Goal: Task Accomplishment & Management: Complete application form

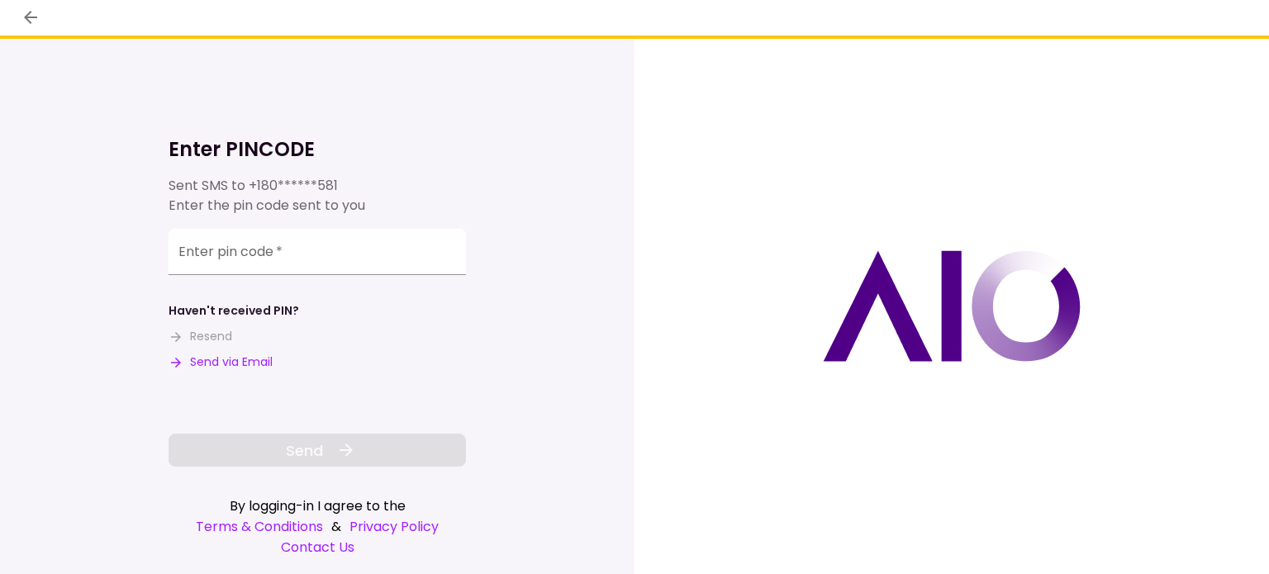
click at [231, 365] on button "Send via Email" at bounding box center [221, 362] width 104 height 17
click at [326, 240] on input "Enter pin code   *" at bounding box center [317, 254] width 297 height 46
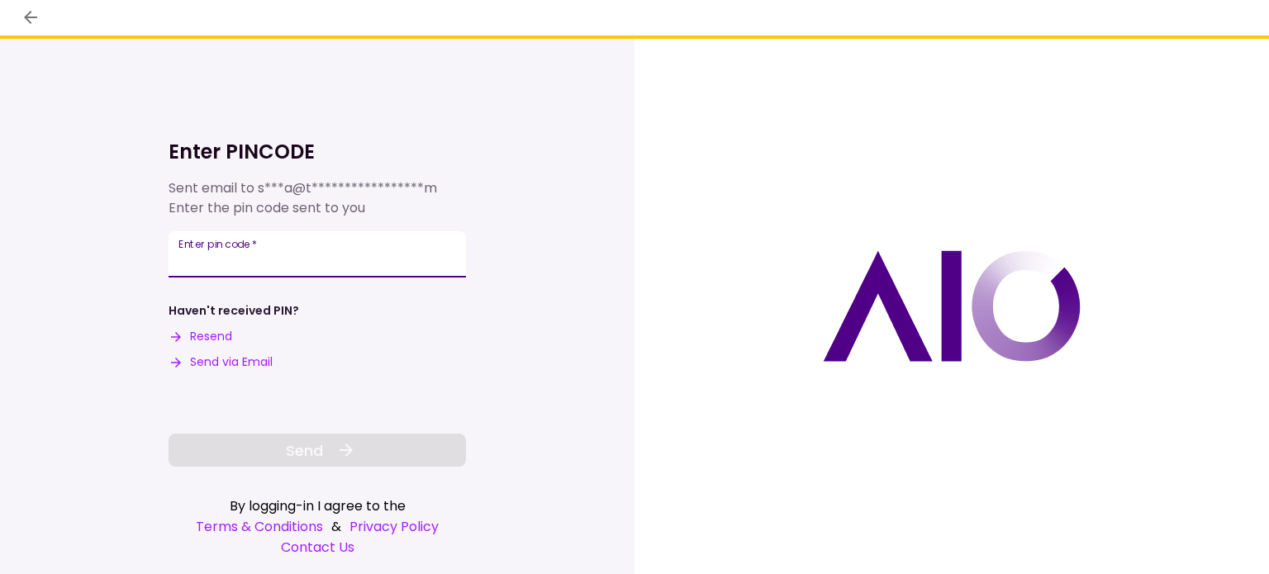
paste input "******"
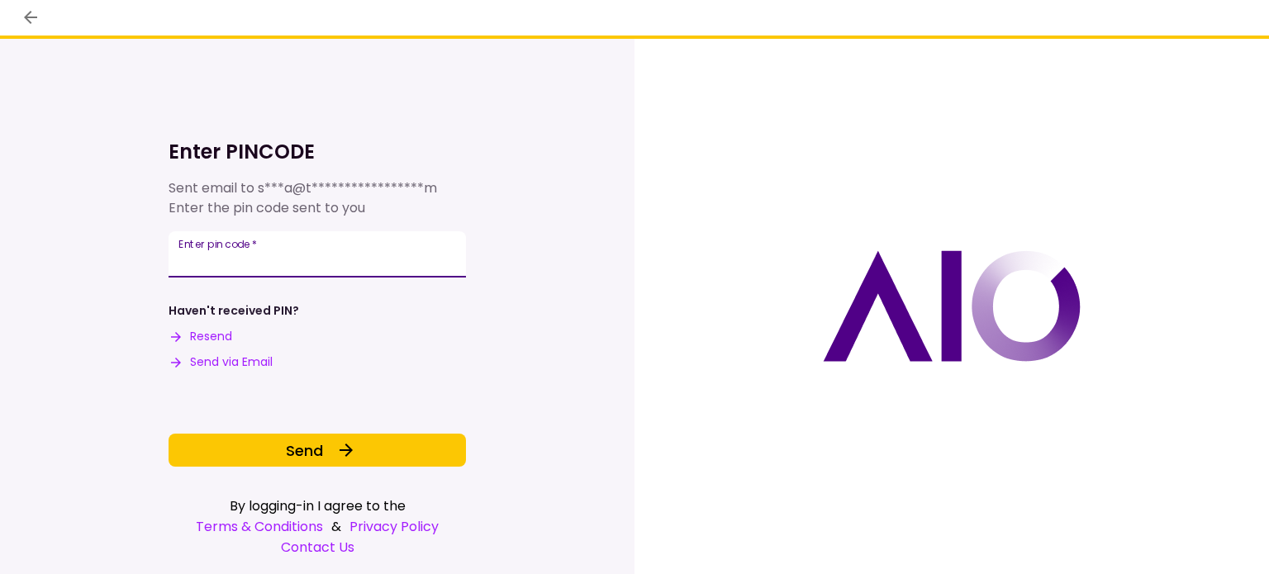
type input "******"
click at [331, 440] on button "Send" at bounding box center [317, 450] width 297 height 33
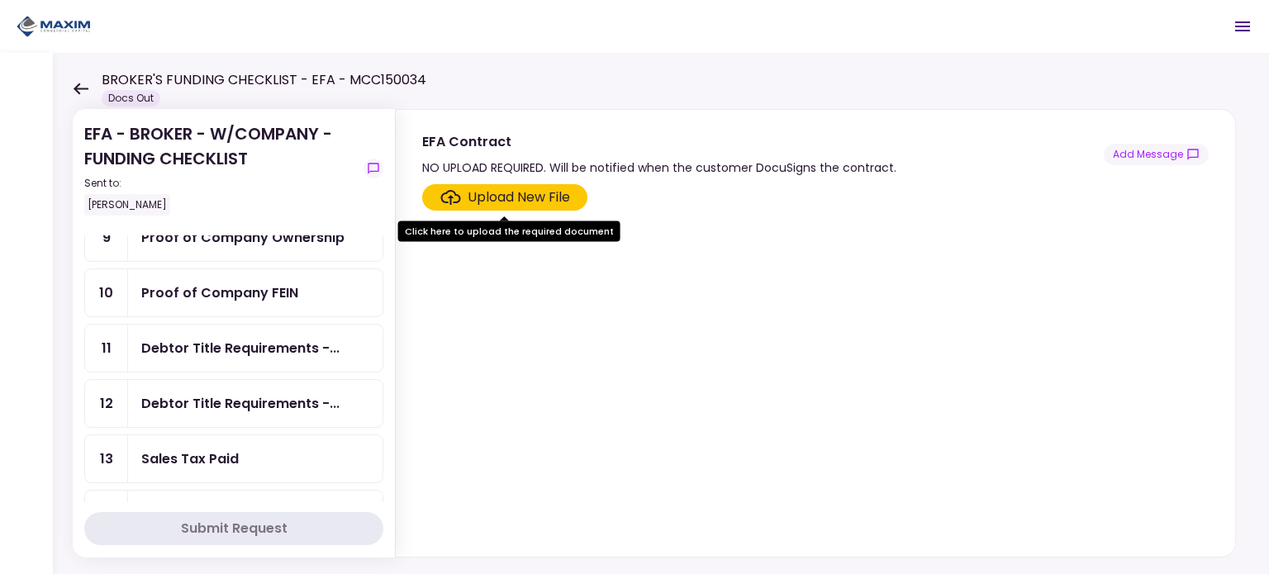
scroll to position [413, 0]
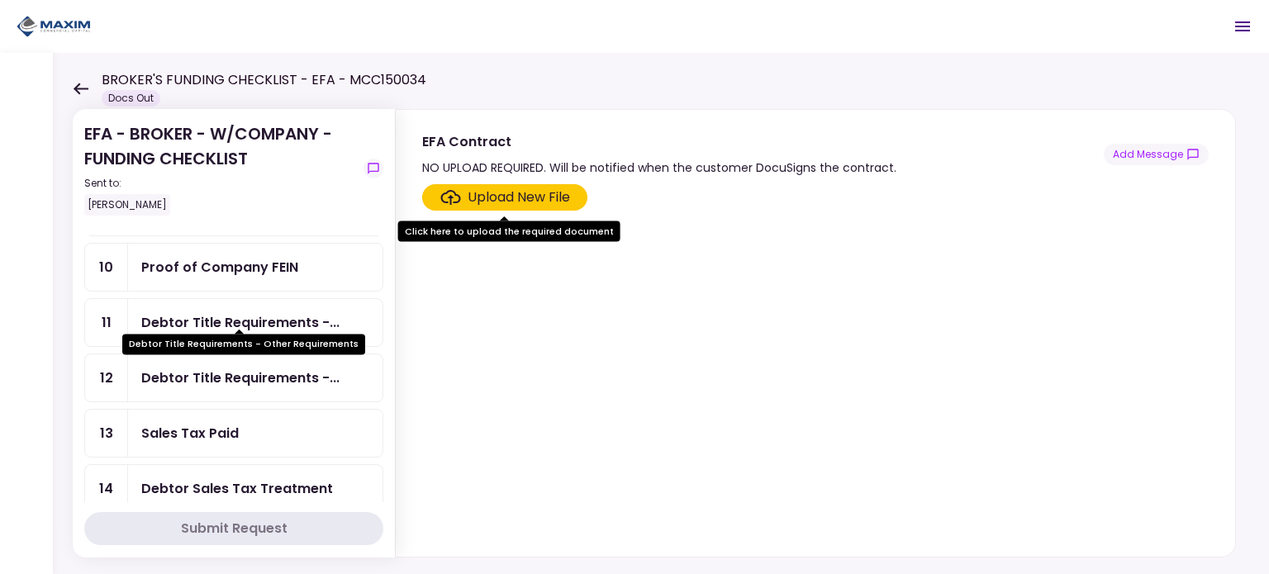
click at [249, 312] on div "Debtor Title Requirements -..." at bounding box center [240, 322] width 198 height 21
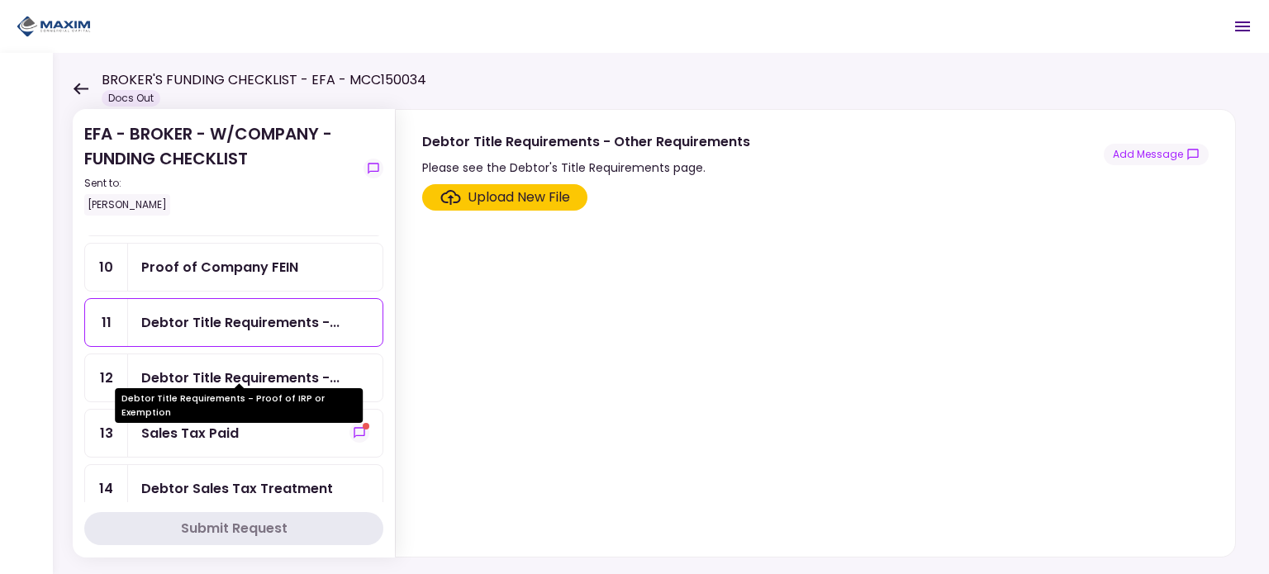
click at [248, 368] on div "Debtor Title Requirements -..." at bounding box center [240, 378] width 198 height 21
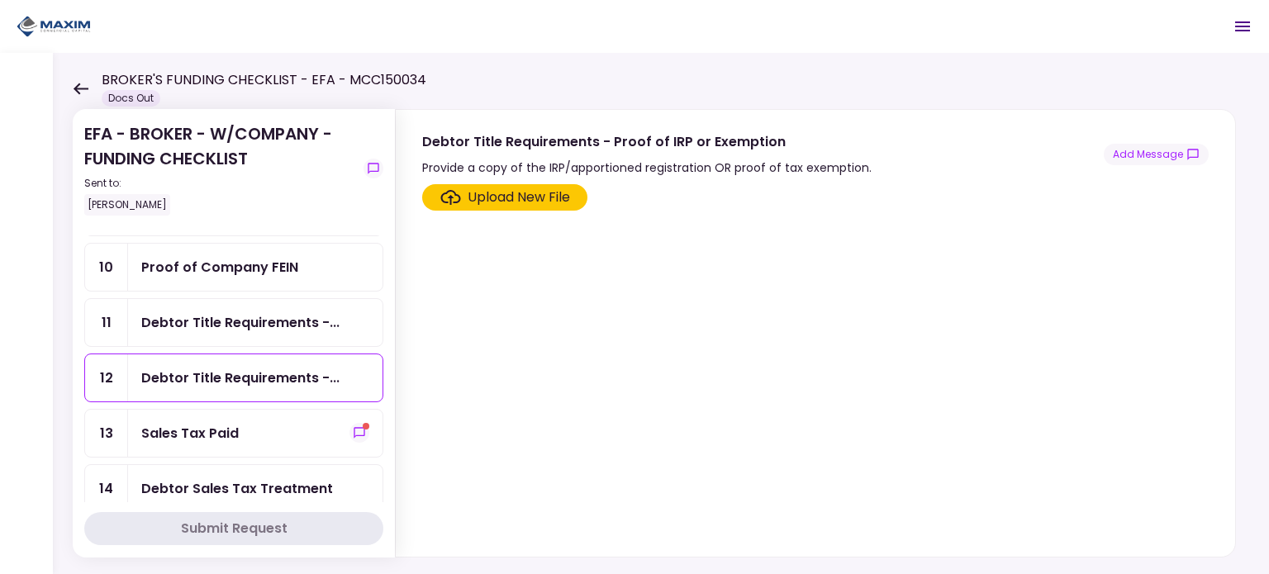
click at [240, 323] on div "Debtor Title Requirements -..." at bounding box center [255, 322] width 255 height 47
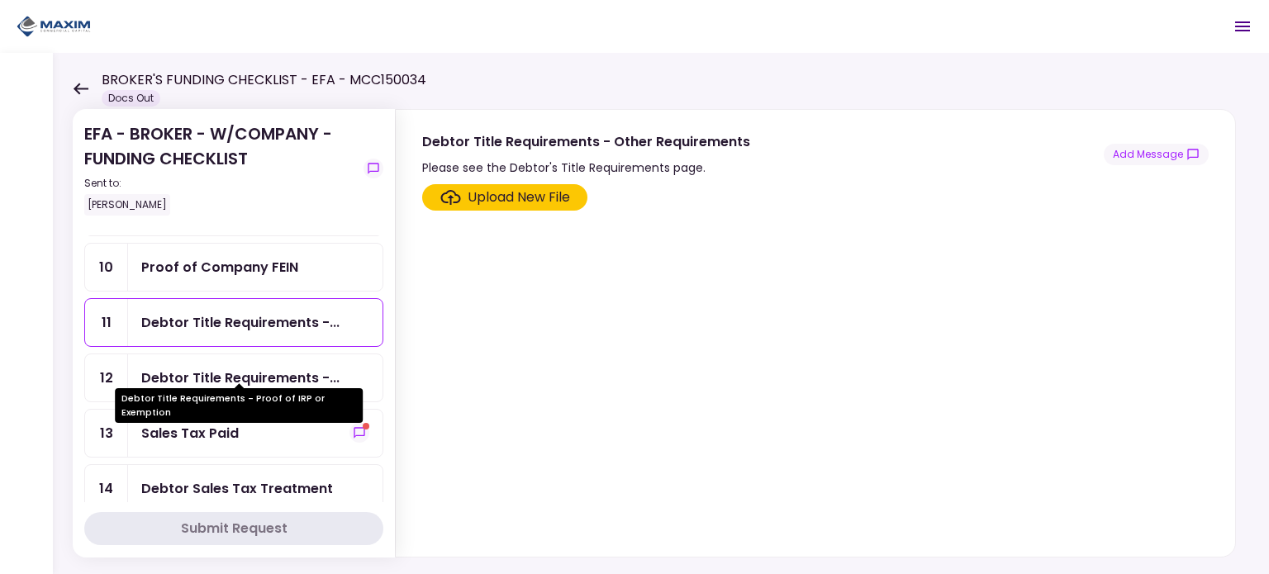
click at [238, 368] on div "Debtor Title Requirements -..." at bounding box center [240, 378] width 198 height 21
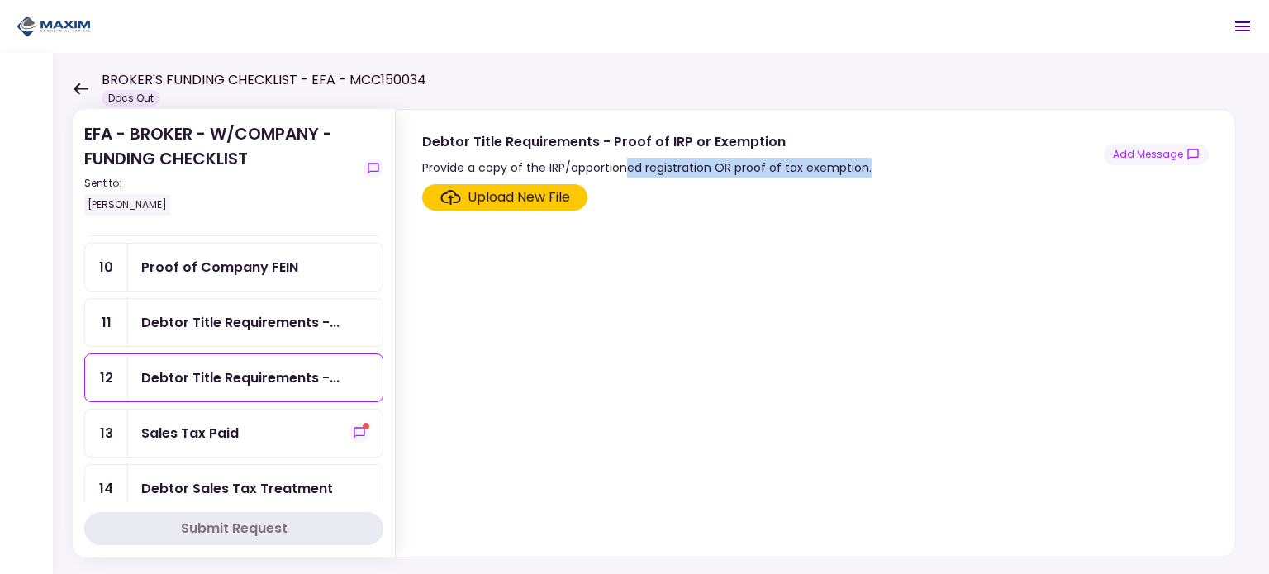
drag, startPoint x: 867, startPoint y: 165, endPoint x: 628, endPoint y: 168, distance: 238.8
click at [628, 168] on div "Debtor Title Requirements - Proof of IRP or Exemption Provide a copy of the IRP…" at bounding box center [815, 154] width 787 height 46
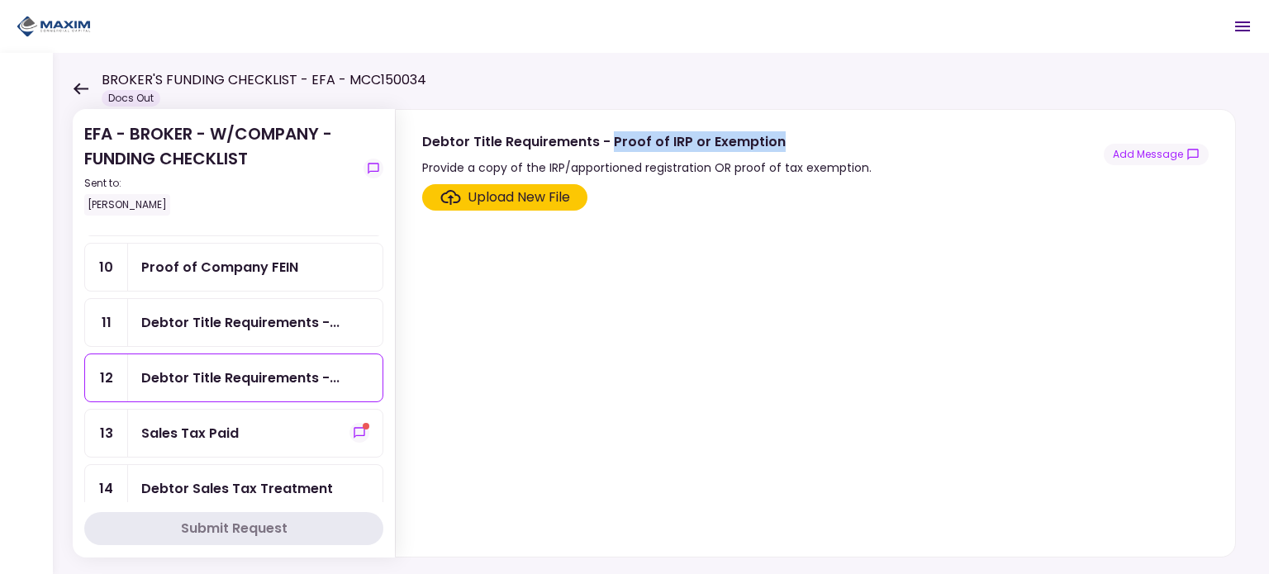
drag, startPoint x: 778, startPoint y: 142, endPoint x: 610, endPoint y: 145, distance: 168.6
click at [610, 145] on div "Debtor Title Requirements - Proof of IRP or Exemption" at bounding box center [647, 141] width 450 height 21
copy div "Proof of IRP or Exemption"
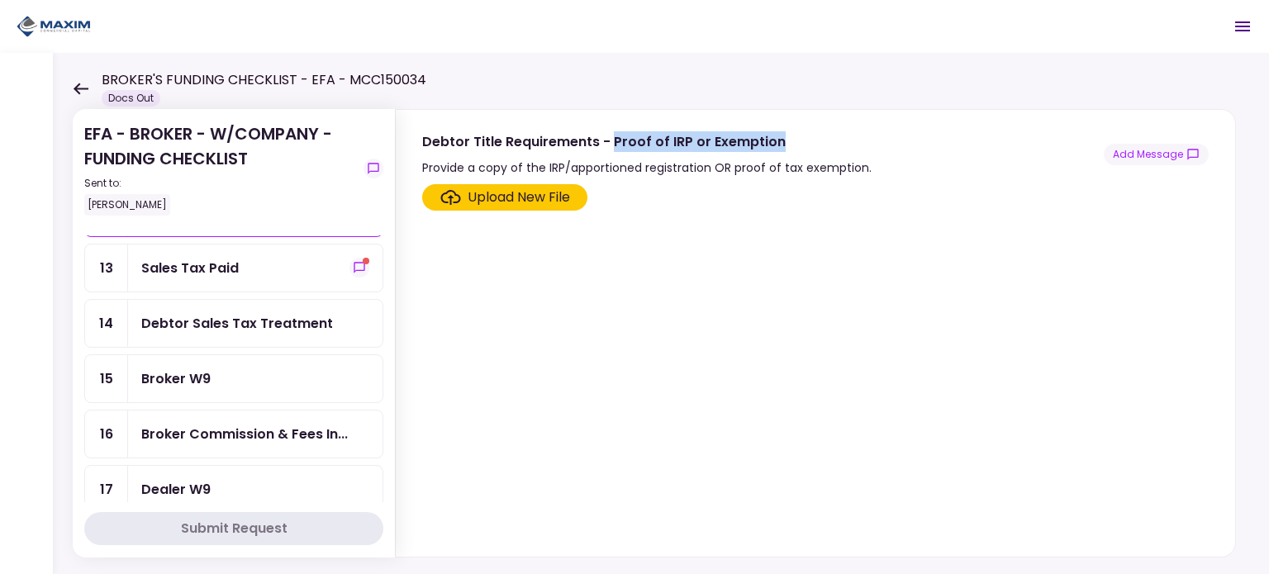
click at [243, 315] on div "Debtor Sales Tax Treatment" at bounding box center [237, 323] width 192 height 21
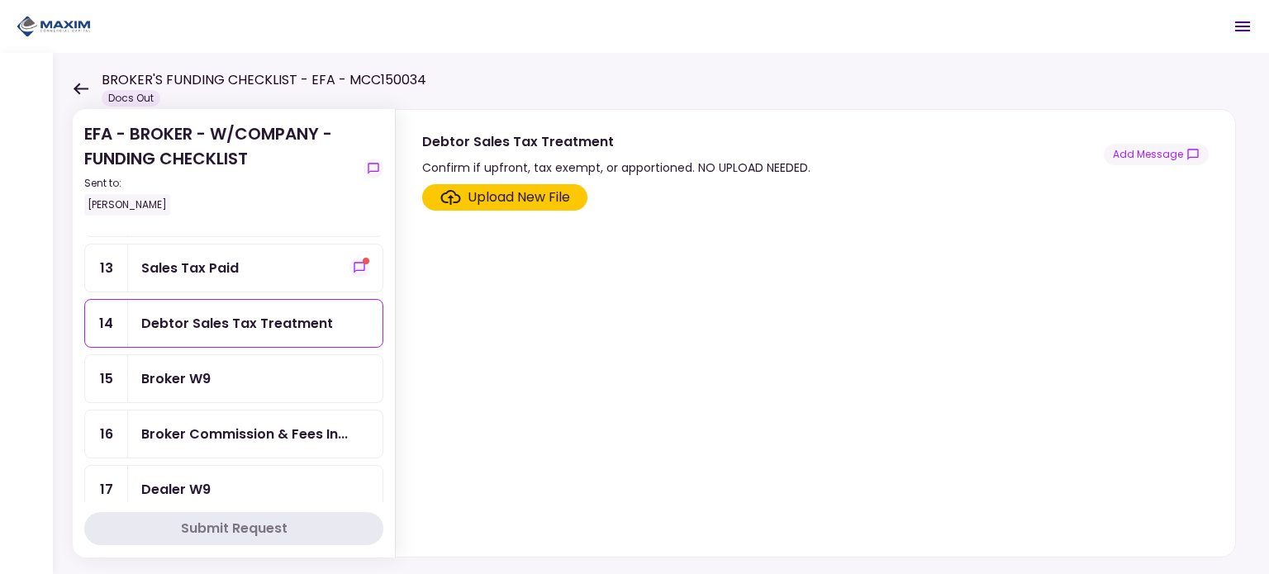
click at [202, 267] on div "Sales Tax Paid" at bounding box center [255, 268] width 255 height 47
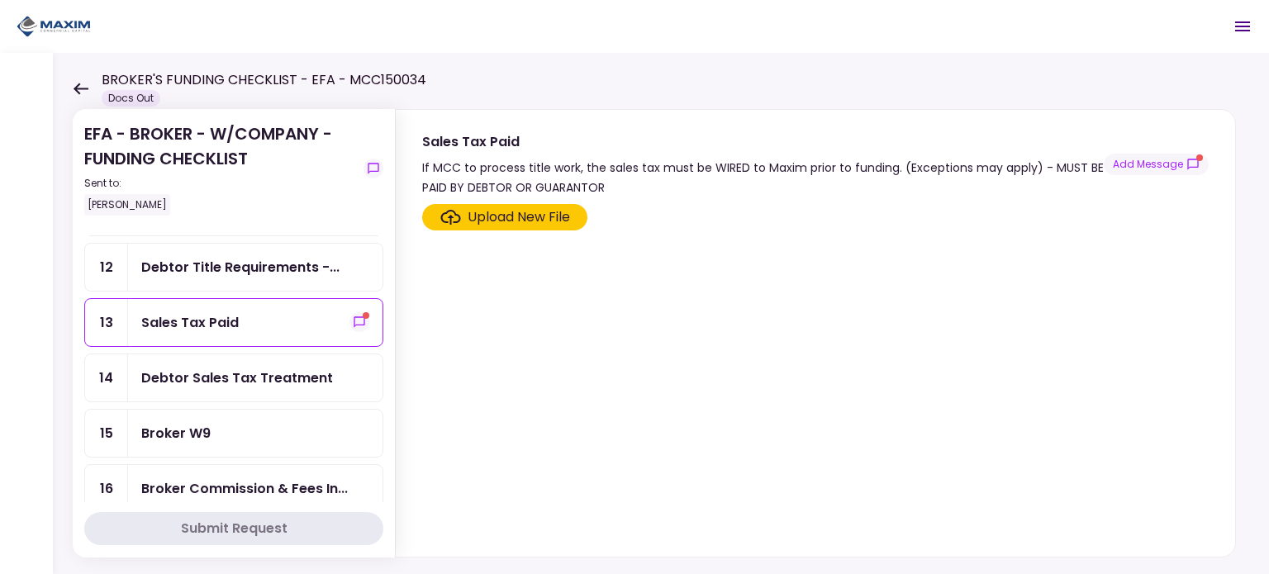
scroll to position [496, 0]
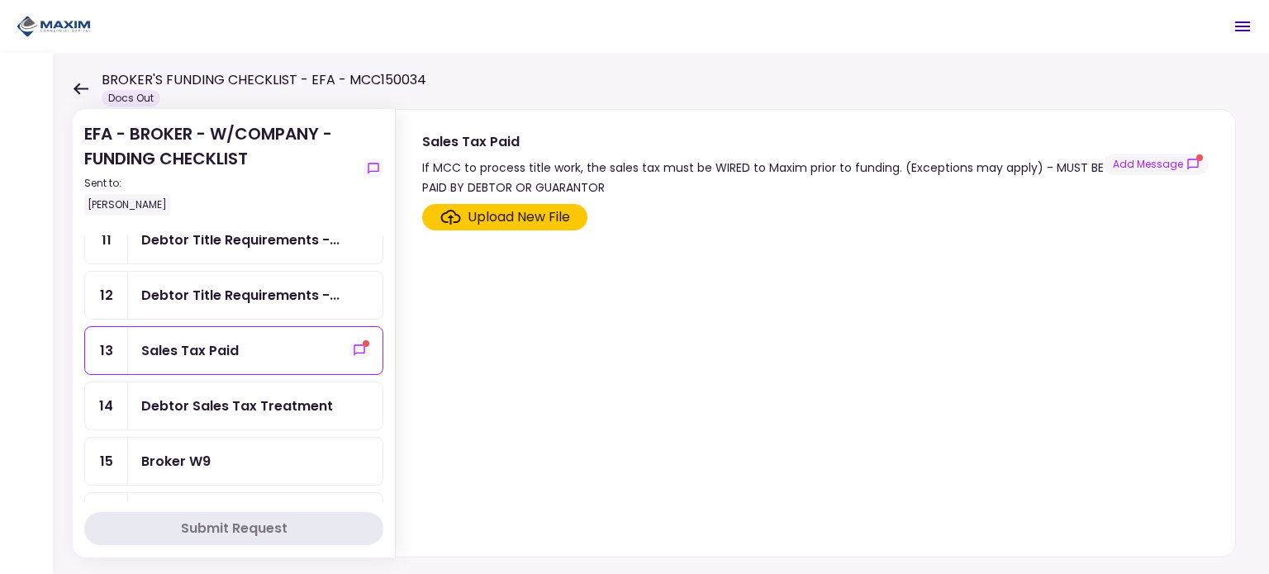
click at [1152, 169] on button "Add Message" at bounding box center [1156, 164] width 105 height 21
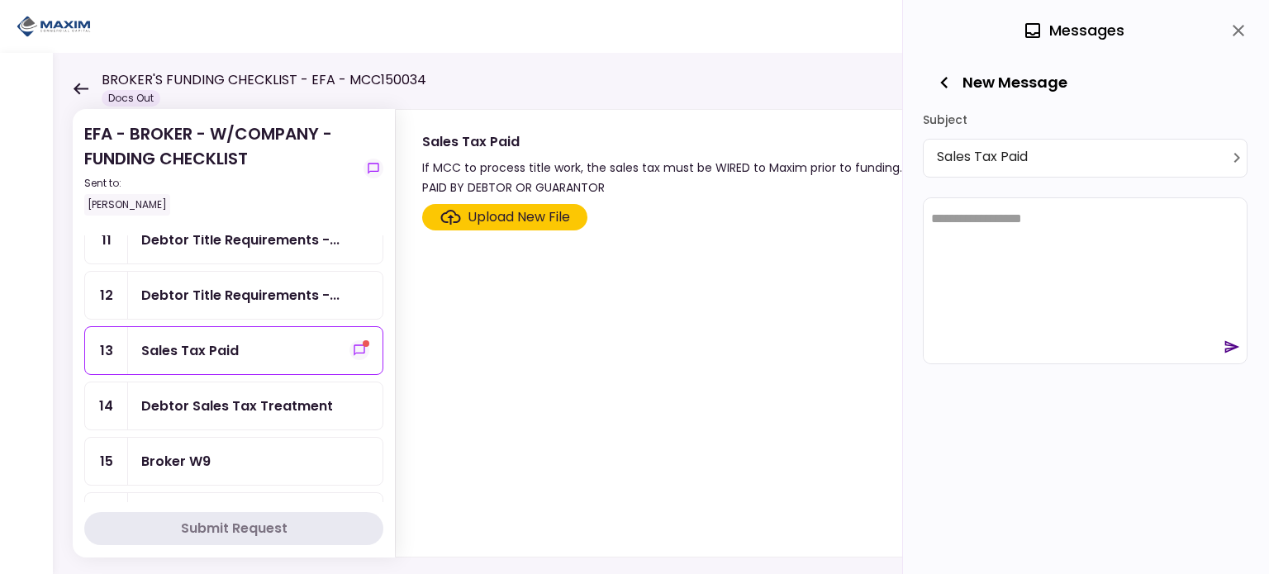
scroll to position [0, 0]
click at [1230, 303] on icon "send" at bounding box center [1232, 303] width 15 height 12
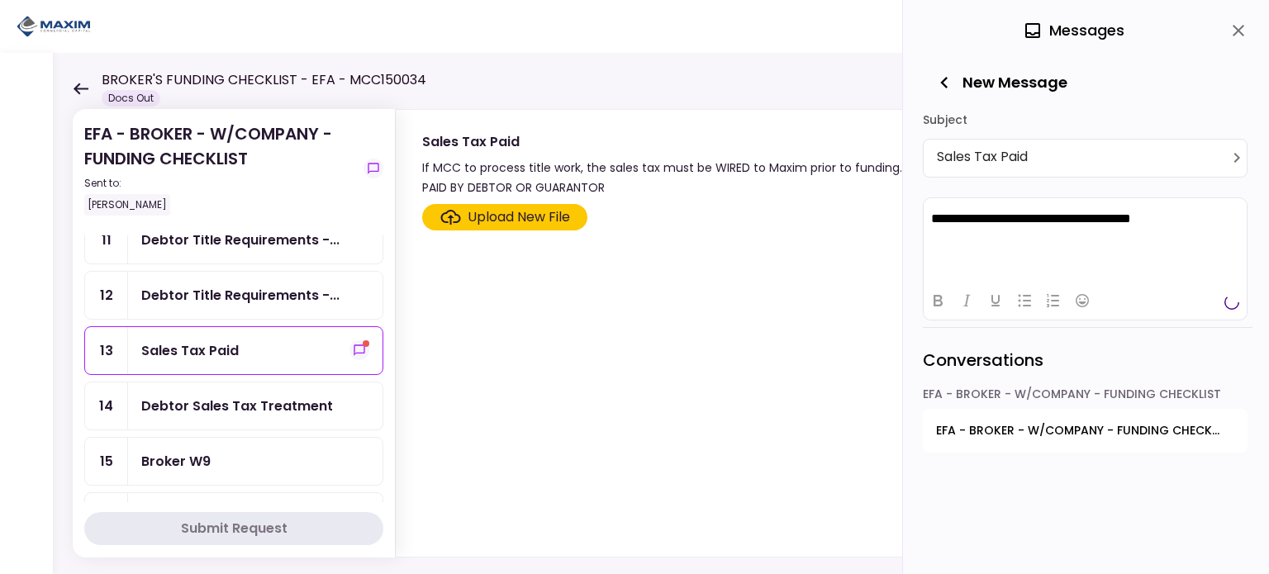
click at [199, 399] on div "Debtor Sales Tax Treatment" at bounding box center [237, 406] width 192 height 21
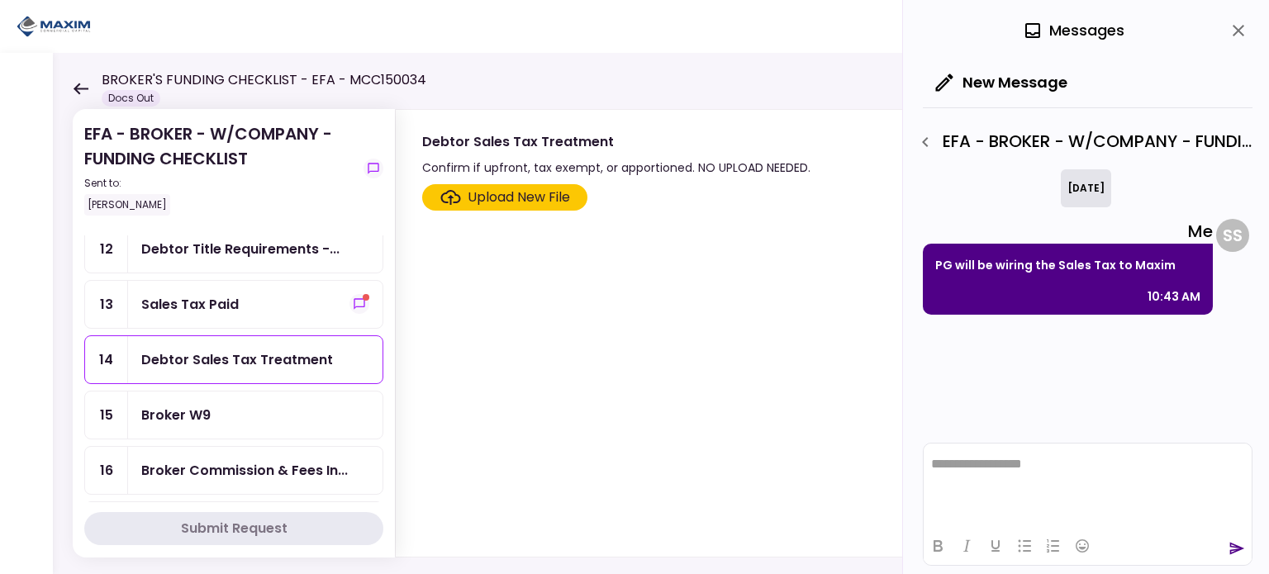
scroll to position [578, 0]
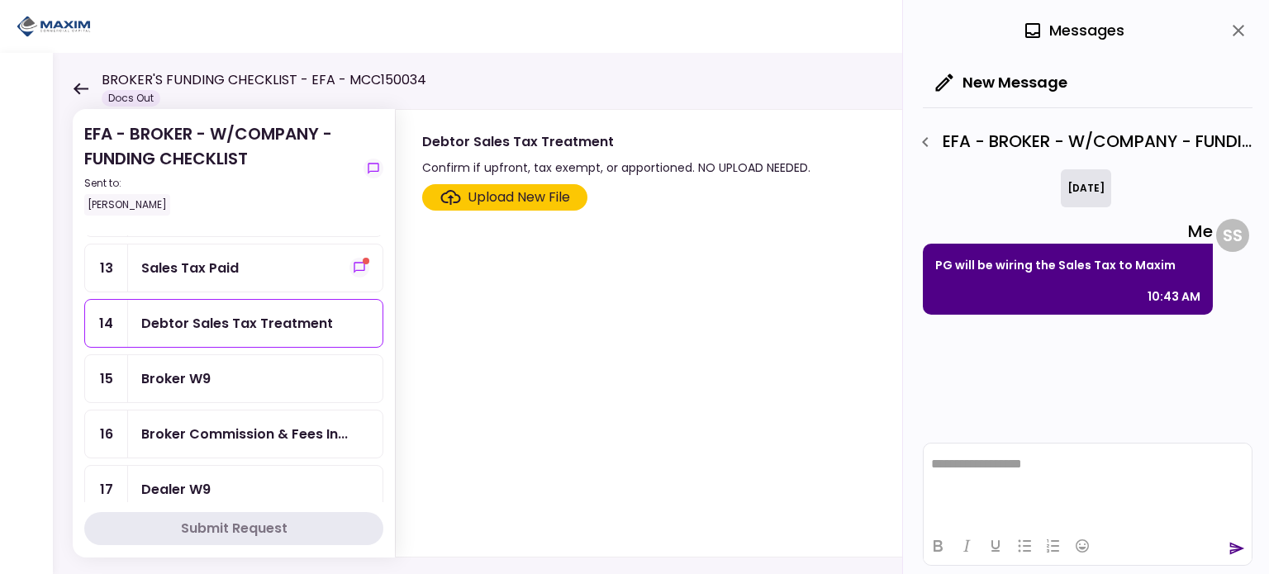
click at [202, 374] on div "Broker W9" at bounding box center [255, 378] width 255 height 47
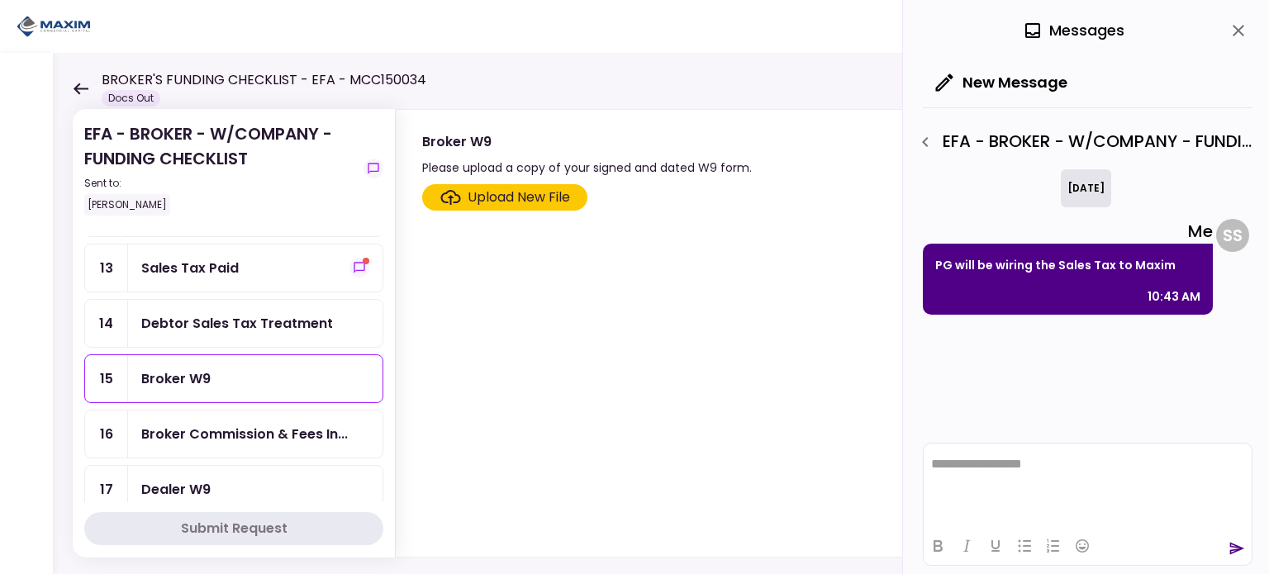
click at [568, 203] on div "Upload New File" at bounding box center [519, 198] width 102 height 20
click at [0, 0] on input "Upload New File" at bounding box center [0, 0] width 0 height 0
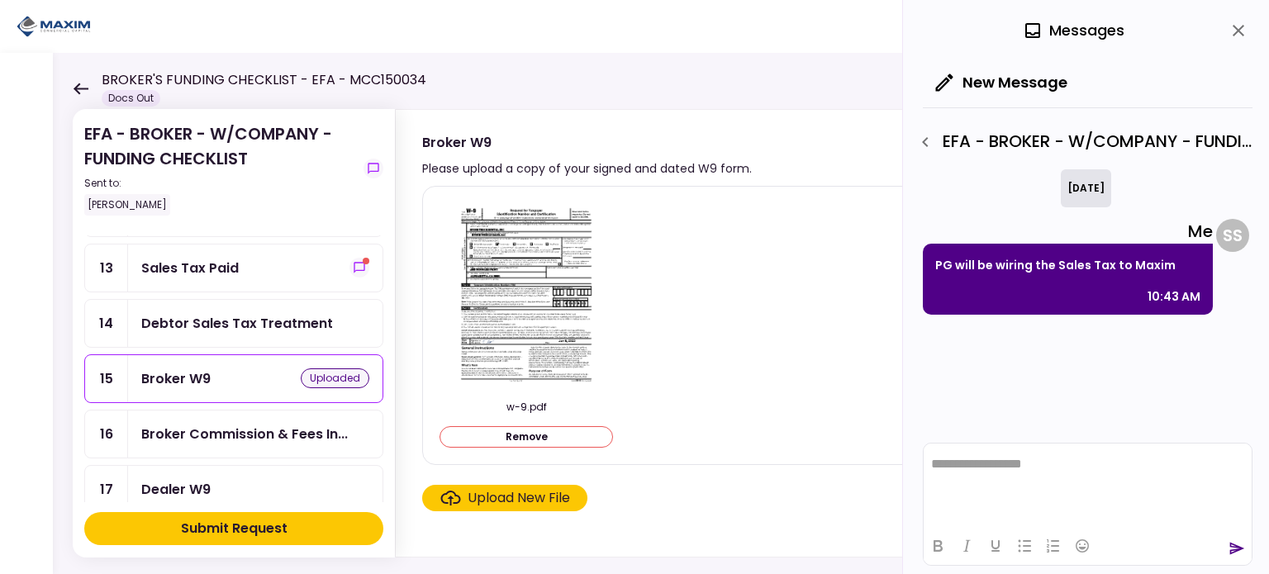
scroll to position [661, 0]
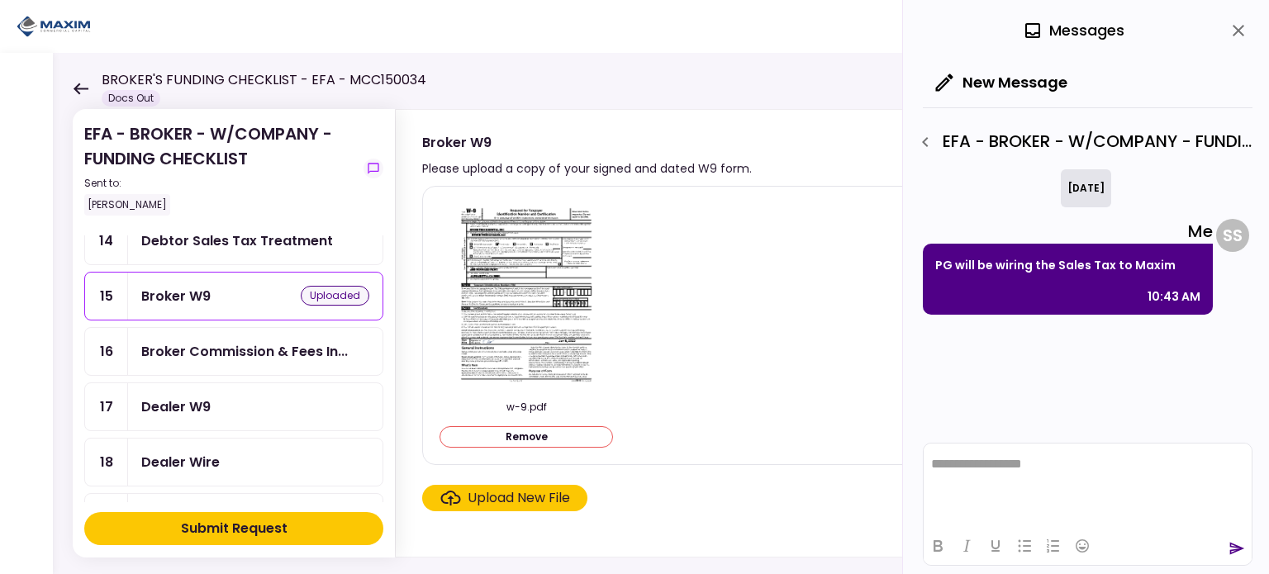
click at [540, 439] on button "Remove" at bounding box center [527, 436] width 174 height 21
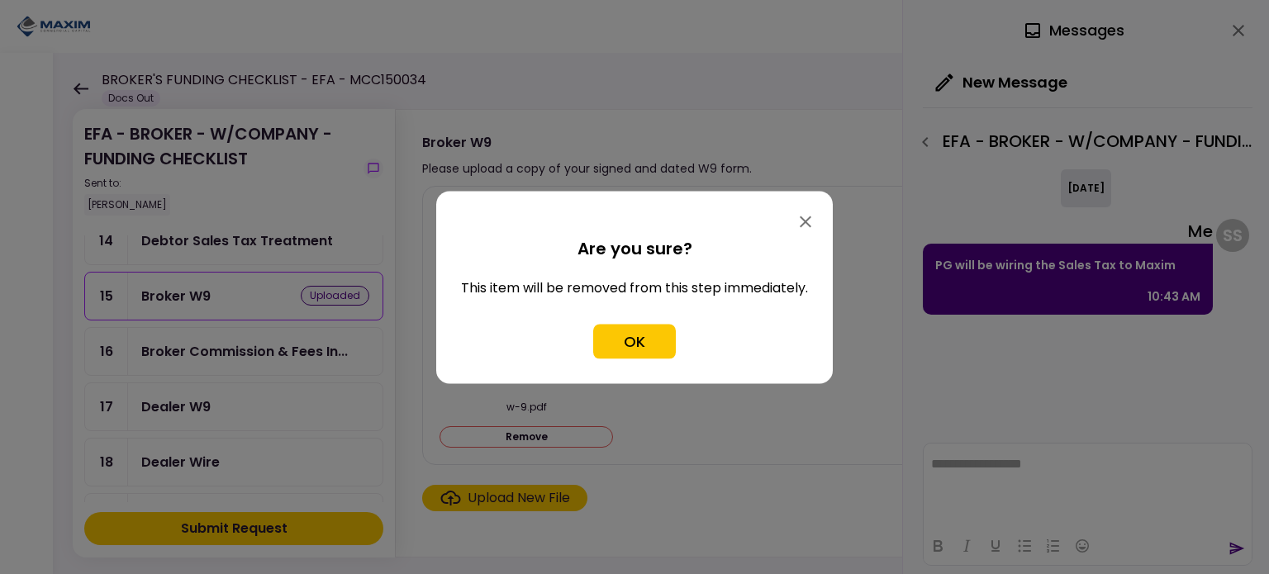
click at [635, 341] on button "OK" at bounding box center [634, 341] width 83 height 35
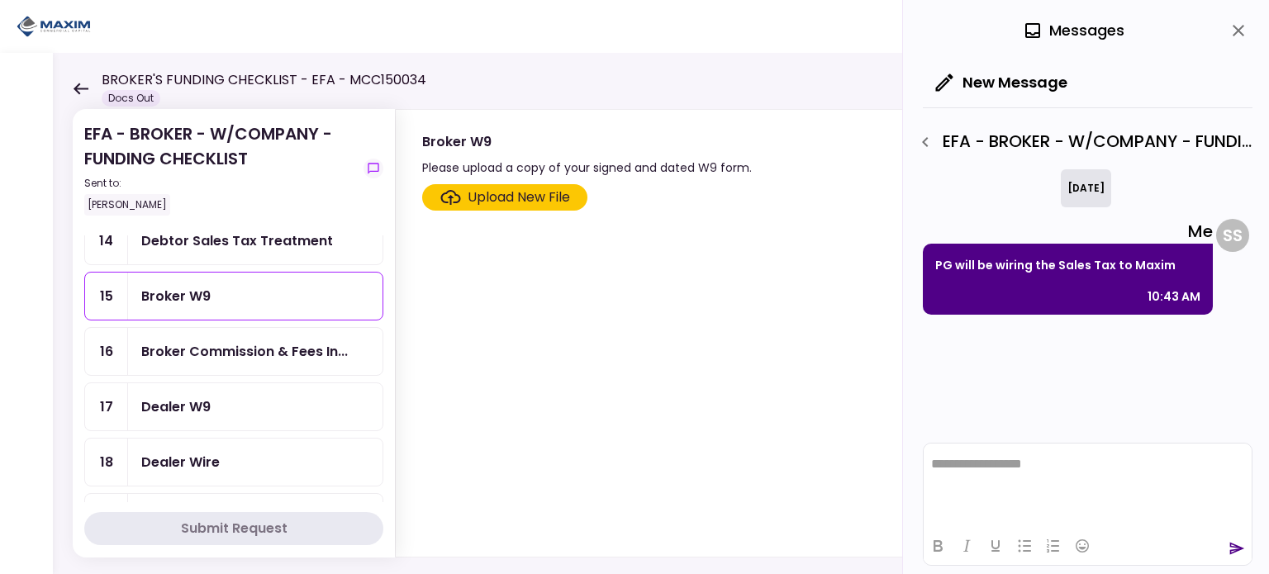
click at [192, 397] on div "Dealer W9" at bounding box center [175, 407] width 69 height 21
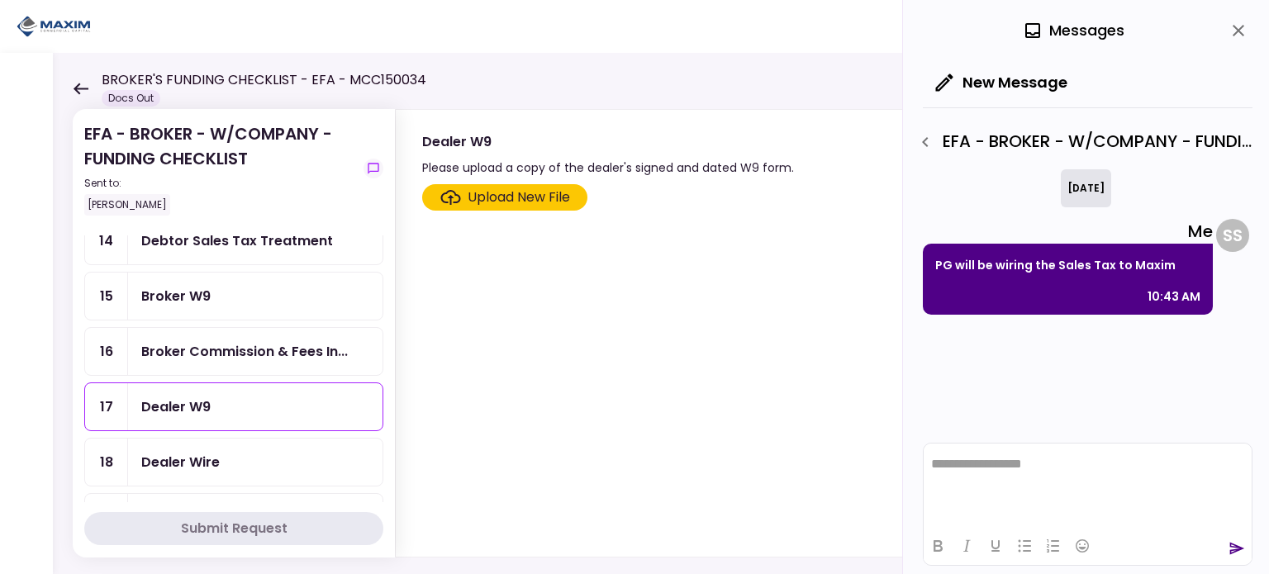
click at [474, 204] on div "Upload New File" at bounding box center [519, 198] width 102 height 20
click at [0, 0] on input "Upload New File" at bounding box center [0, 0] width 0 height 0
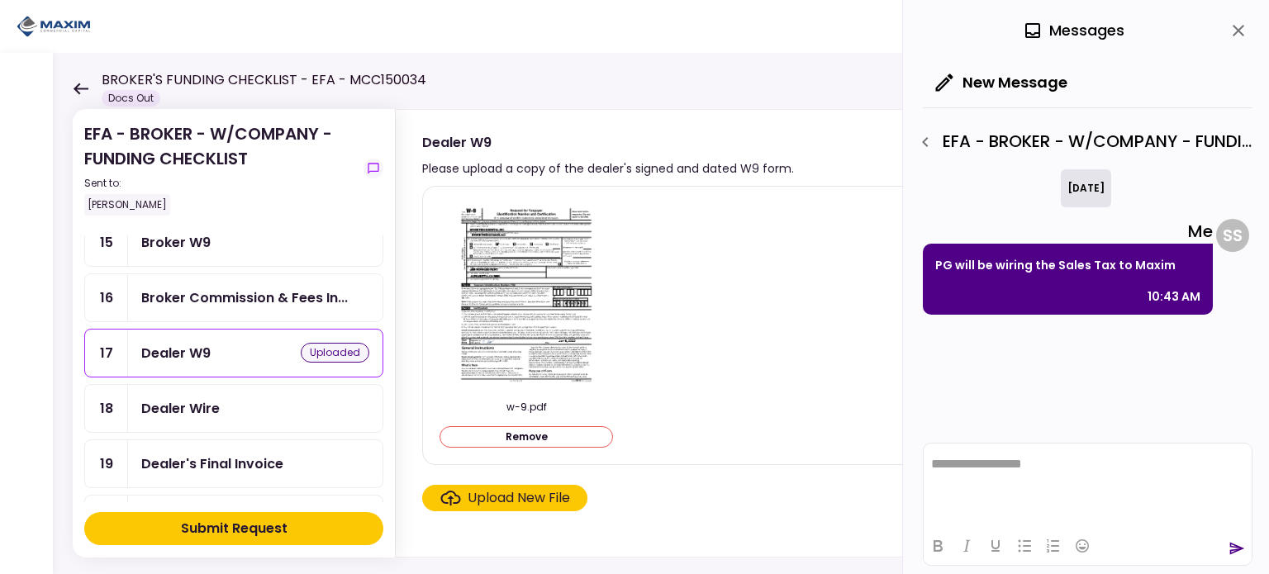
scroll to position [744, 0]
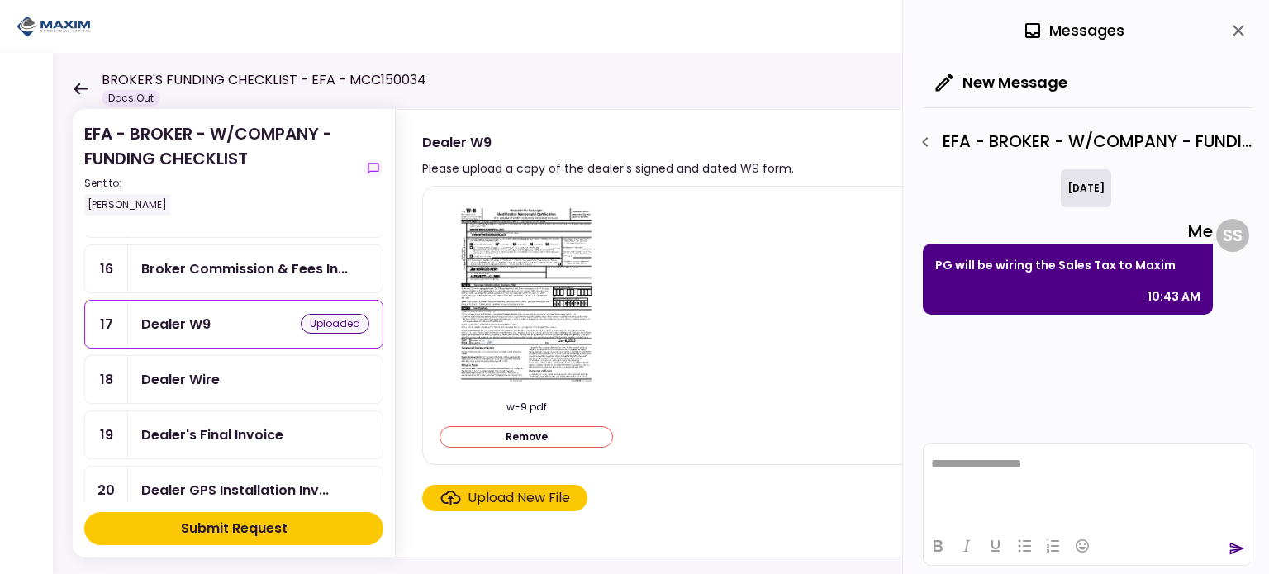
click at [224, 369] on div "Dealer Wire" at bounding box center [255, 379] width 228 height 21
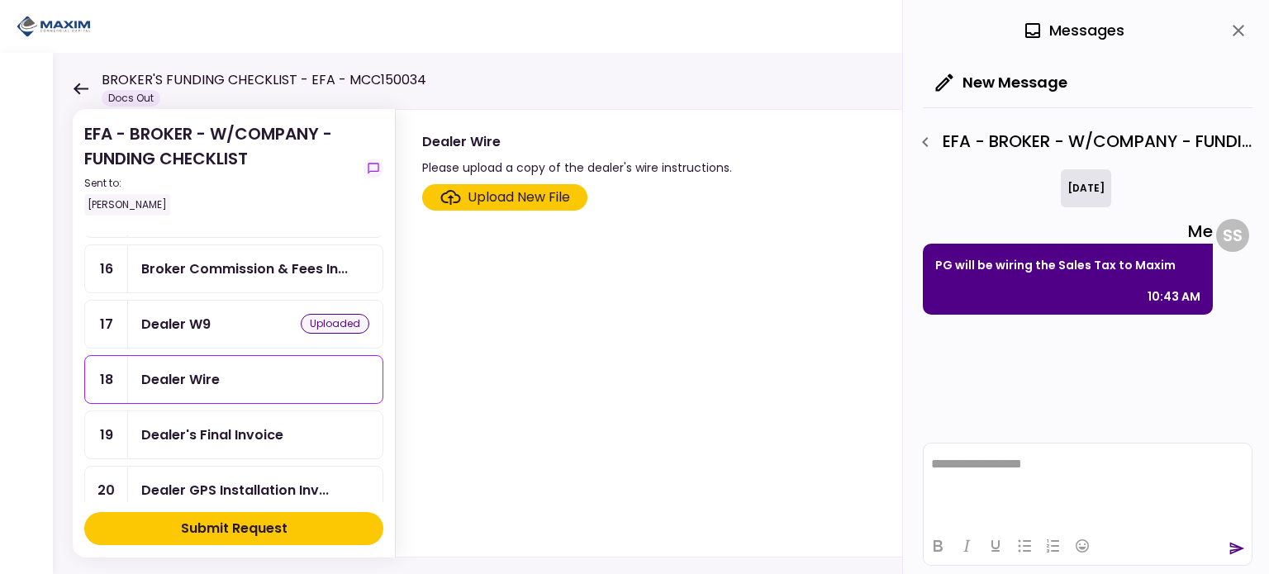
click at [512, 200] on div "Upload New File" at bounding box center [519, 198] width 102 height 20
click at [0, 0] on input "Upload New File" at bounding box center [0, 0] width 0 height 0
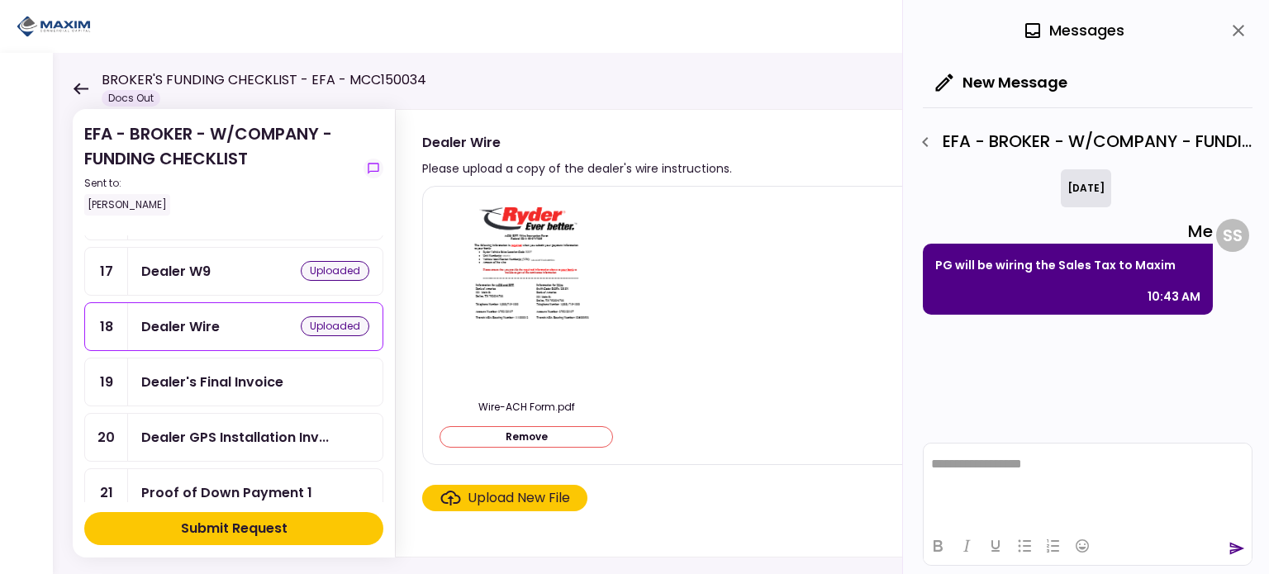
scroll to position [826, 0]
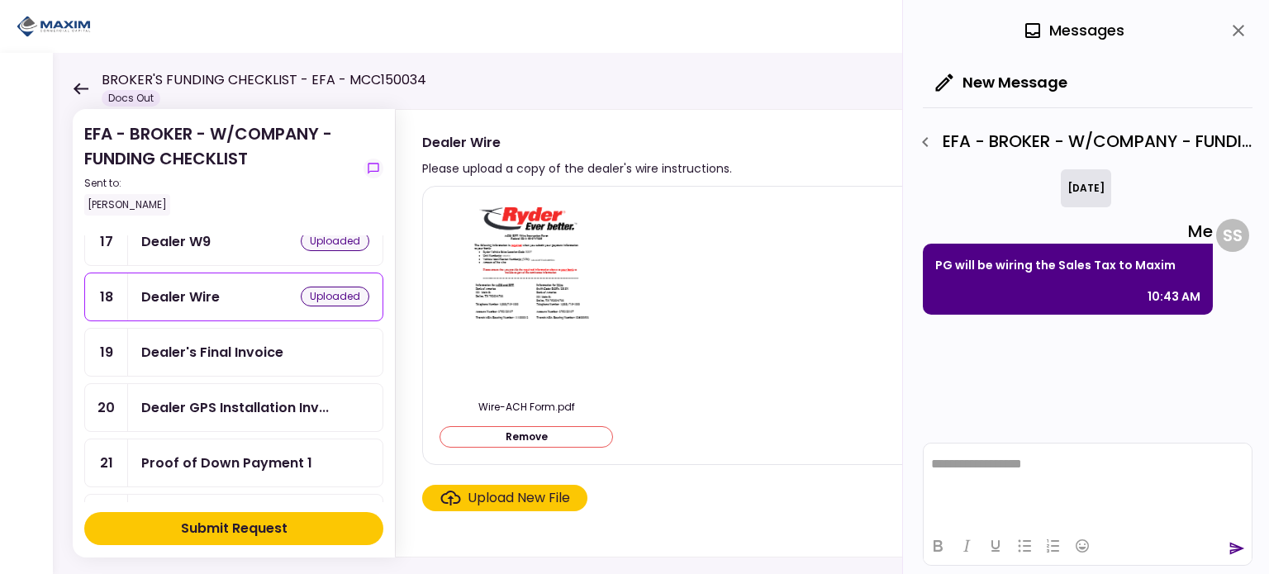
click at [298, 342] on div "Dealer's Final Invoice" at bounding box center [255, 352] width 228 height 21
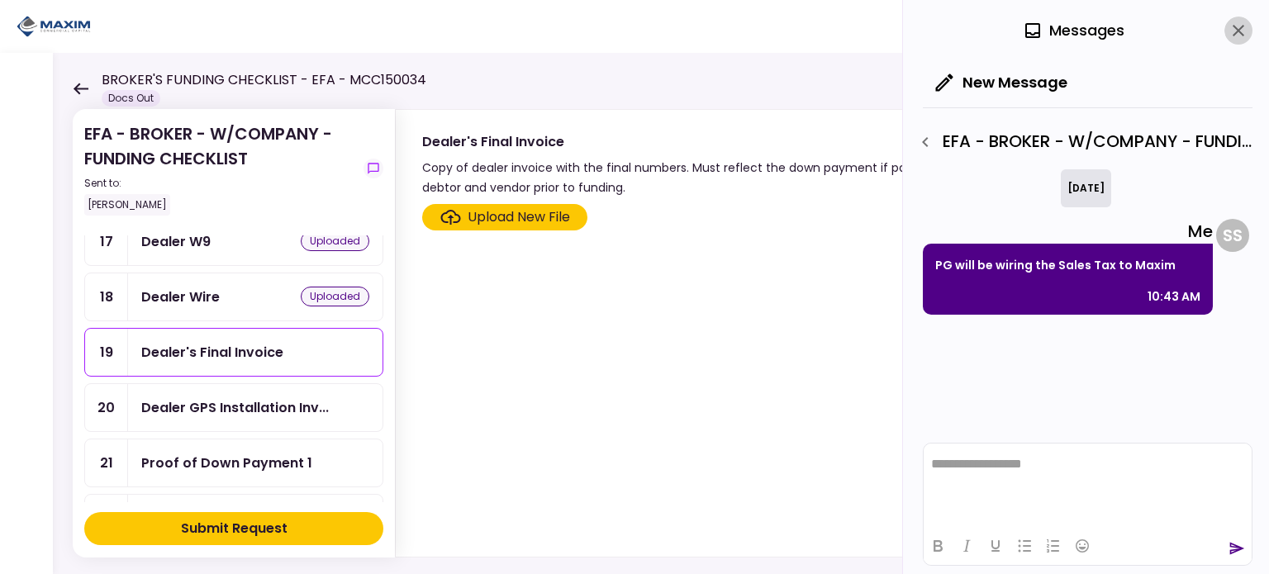
click at [1249, 31] on button "close" at bounding box center [1239, 31] width 28 height 28
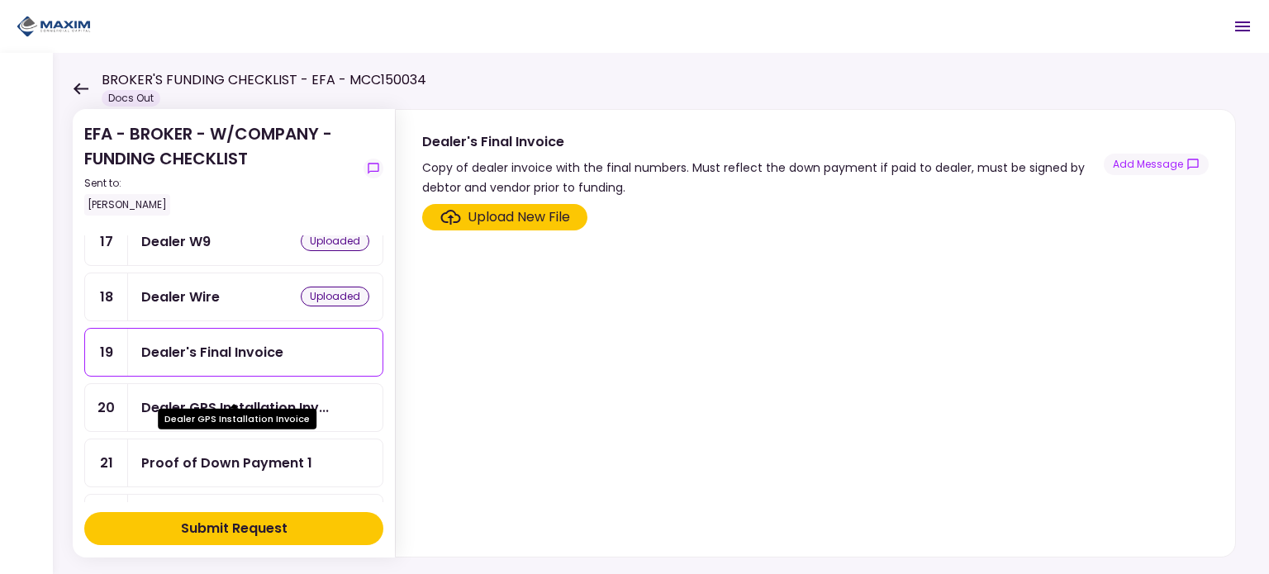
click at [222, 397] on div "Dealer GPS Installation Inv..." at bounding box center [235, 407] width 188 height 21
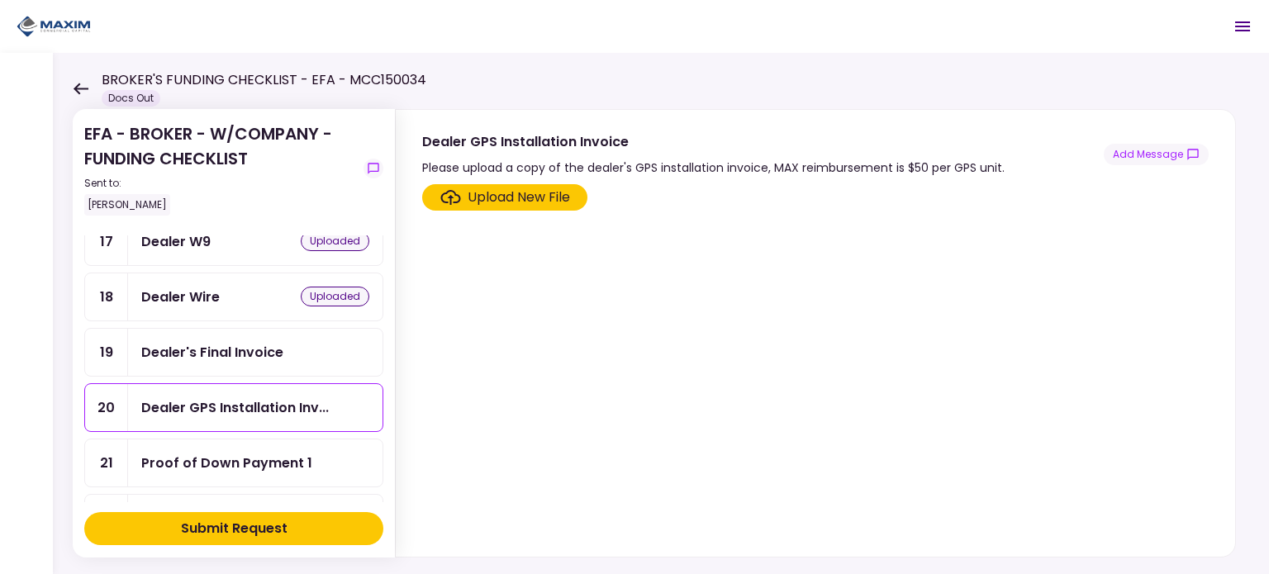
click at [237, 453] on div "Proof of Down Payment 1" at bounding box center [226, 463] width 171 height 21
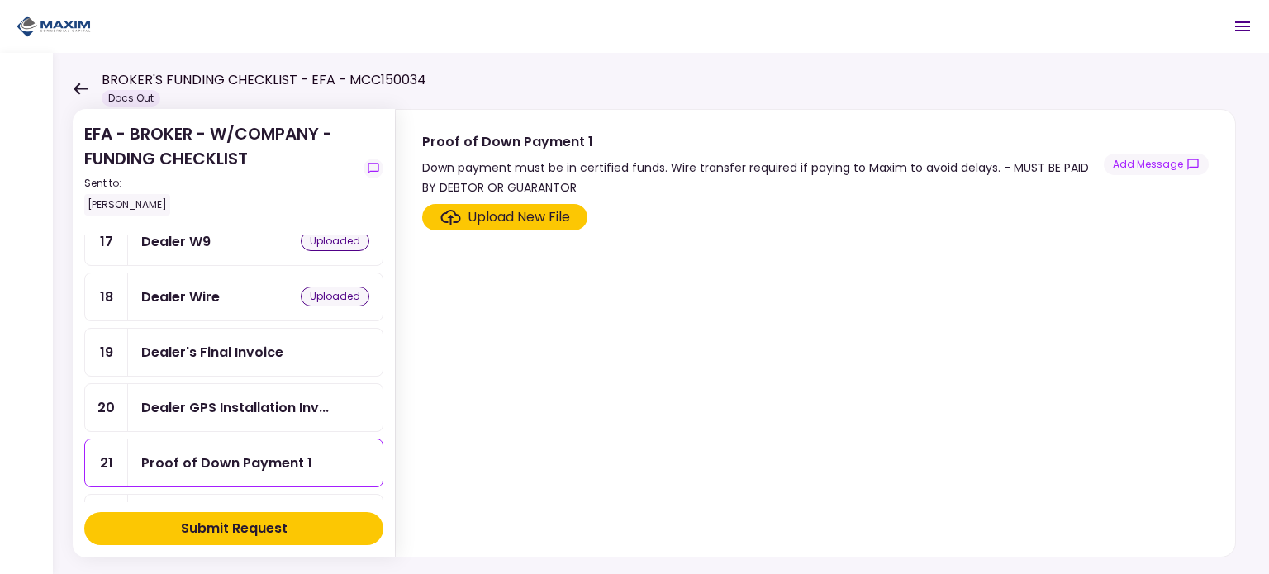
scroll to position [909, 0]
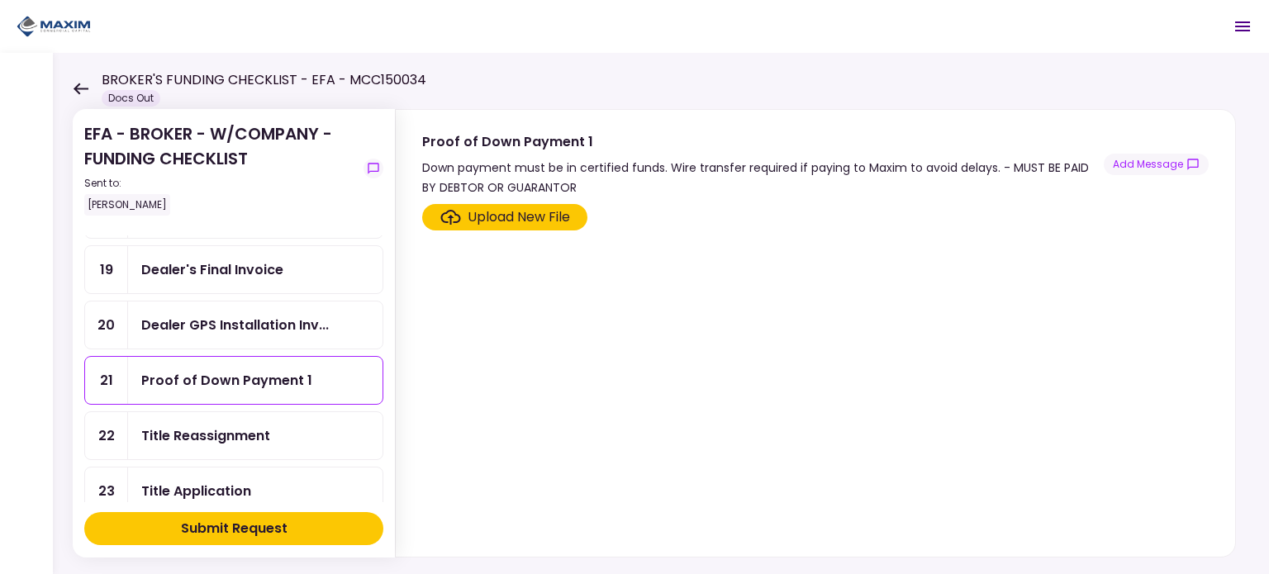
click at [263, 426] on div "Title Reassignment" at bounding box center [205, 436] width 129 height 21
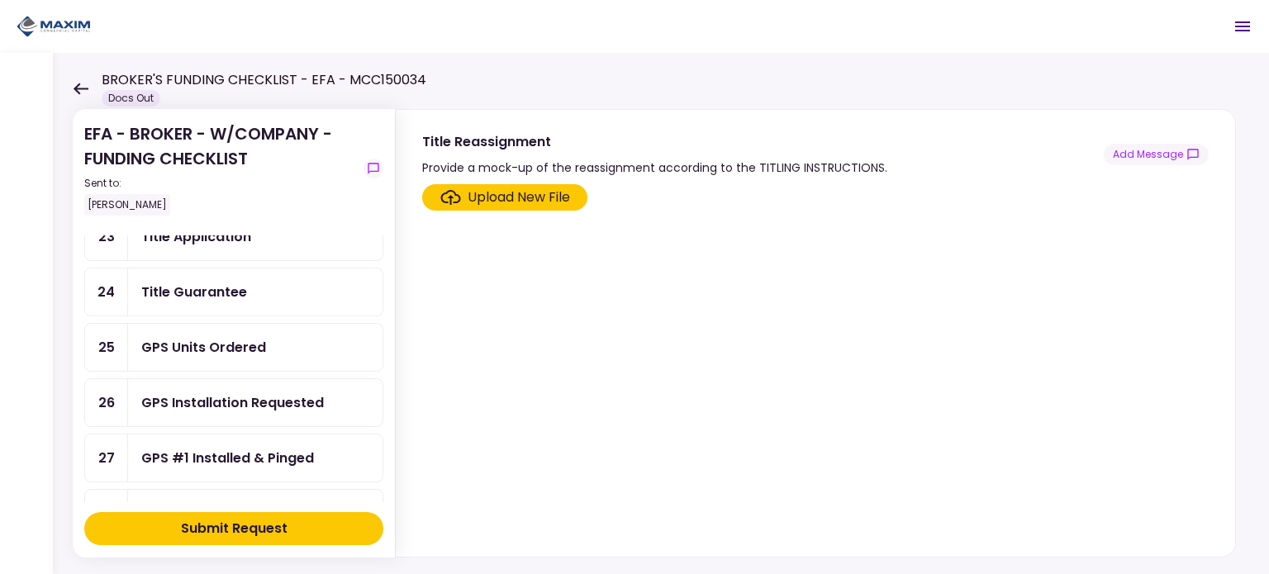
scroll to position [1239, 0]
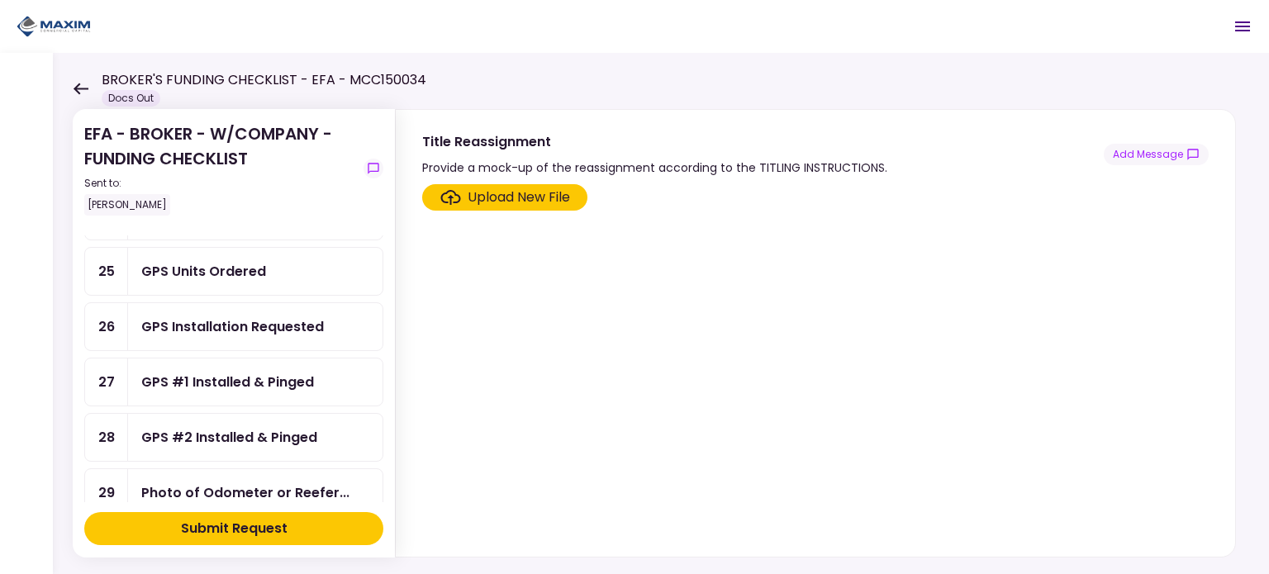
click at [222, 261] on div "GPS Units Ordered" at bounding box center [203, 271] width 125 height 21
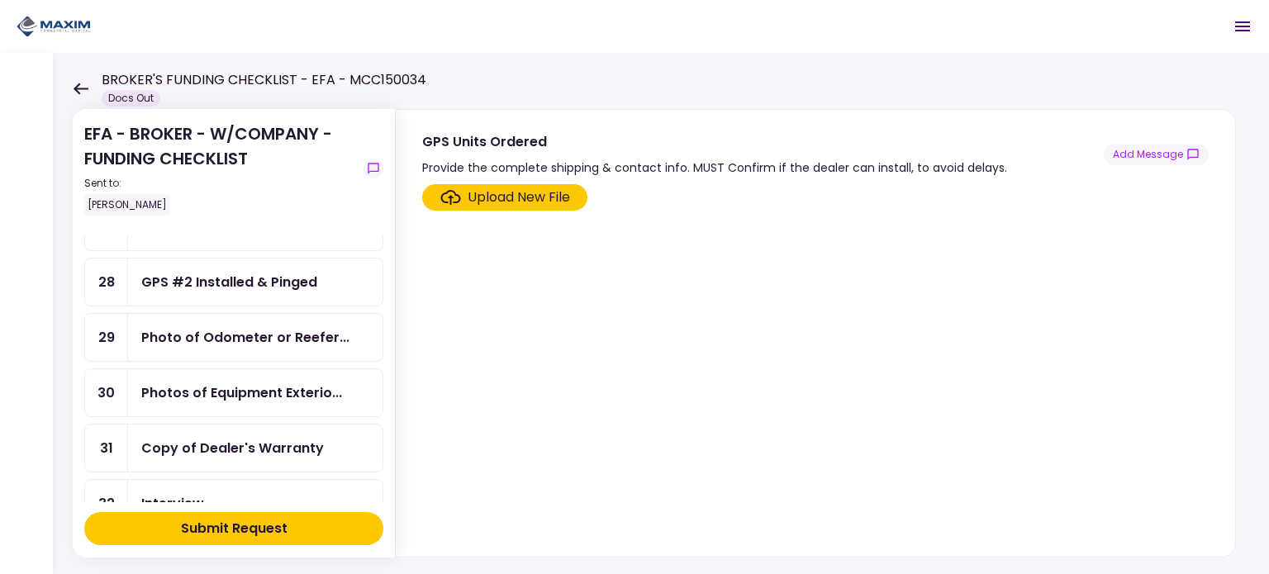
scroll to position [1405, 0]
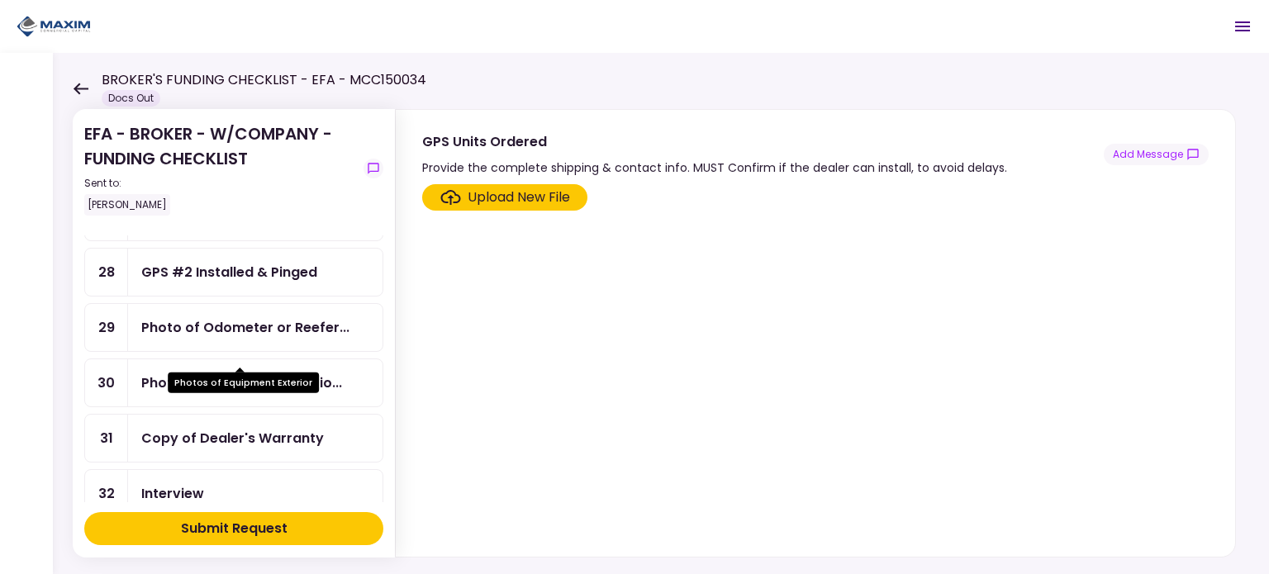
click at [186, 373] on div "Photos of Equipment Exterio..." at bounding box center [241, 383] width 201 height 21
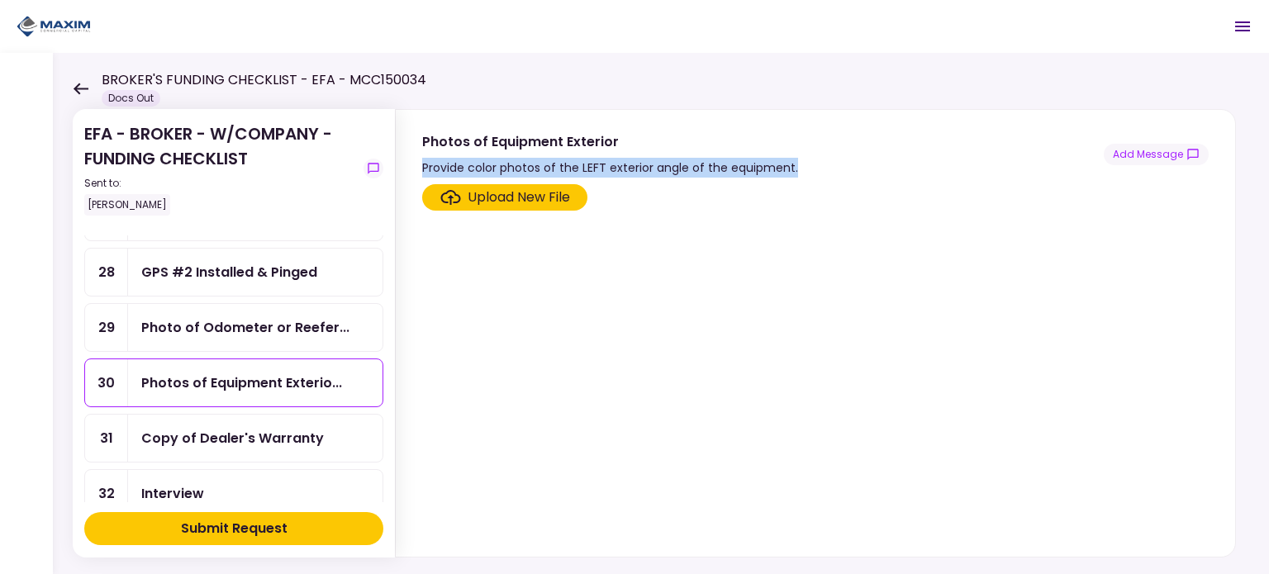
drag, startPoint x: 728, startPoint y: 169, endPoint x: 420, endPoint y: 169, distance: 308.2
click at [420, 169] on section "Photos of Equipment Exterior Provide color photos of the LEFT exterior angle of…" at bounding box center [816, 144] width 840 height 68
copy div "Provide color photos of the LEFT exterior angle of the equipment."
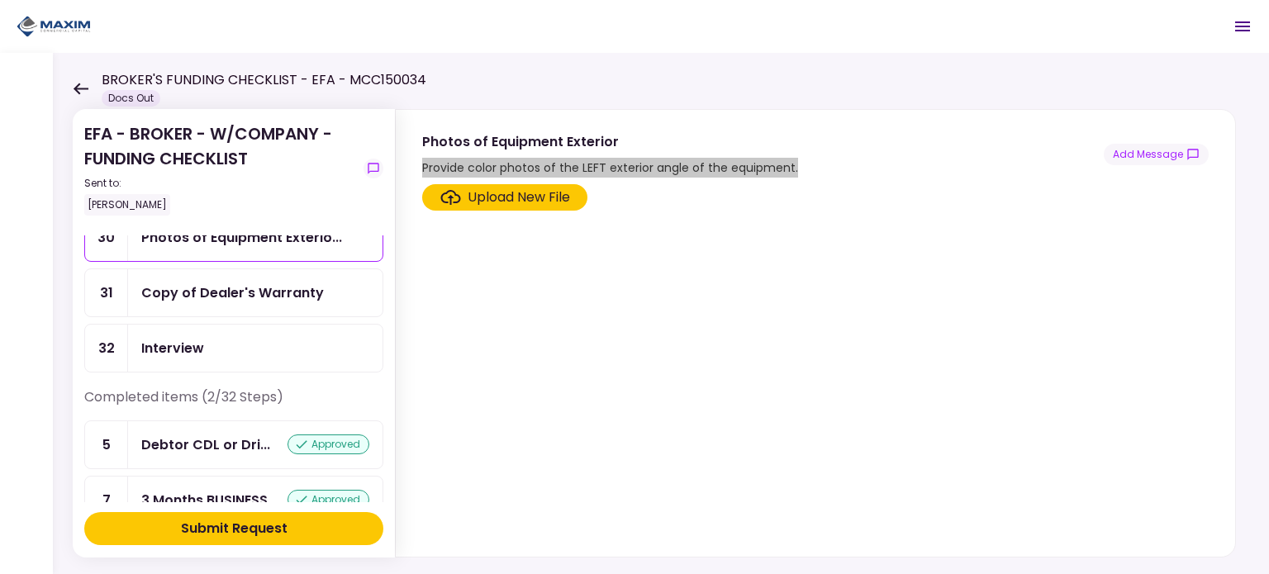
scroll to position [1468, 0]
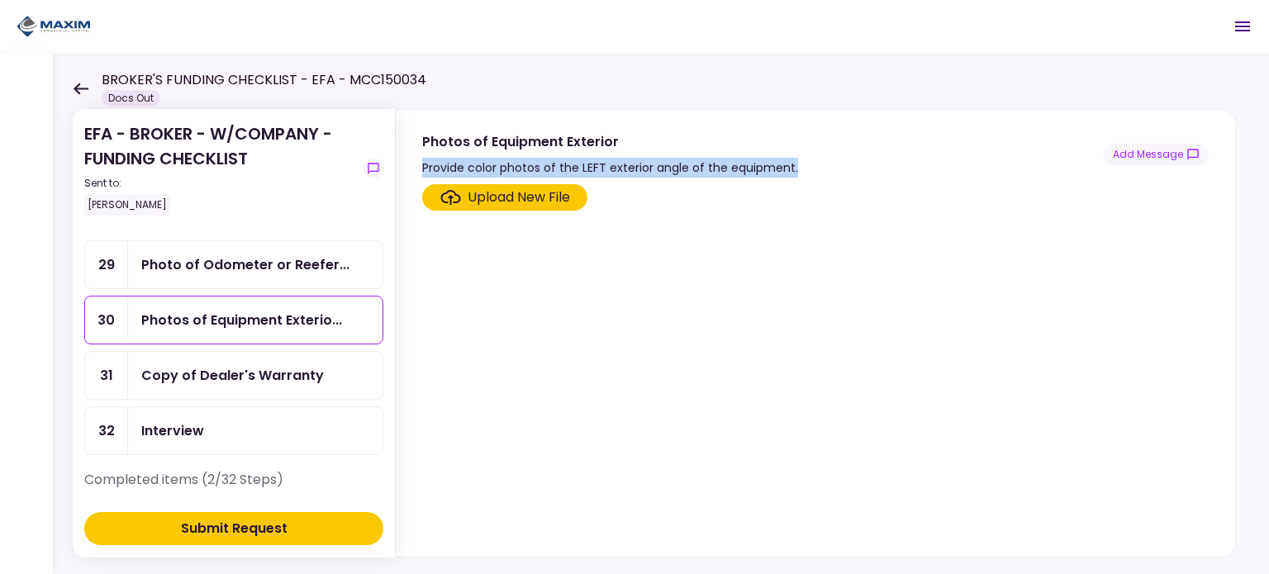
click at [238, 354] on div "Copy of Dealer's Warranty" at bounding box center [255, 375] width 255 height 47
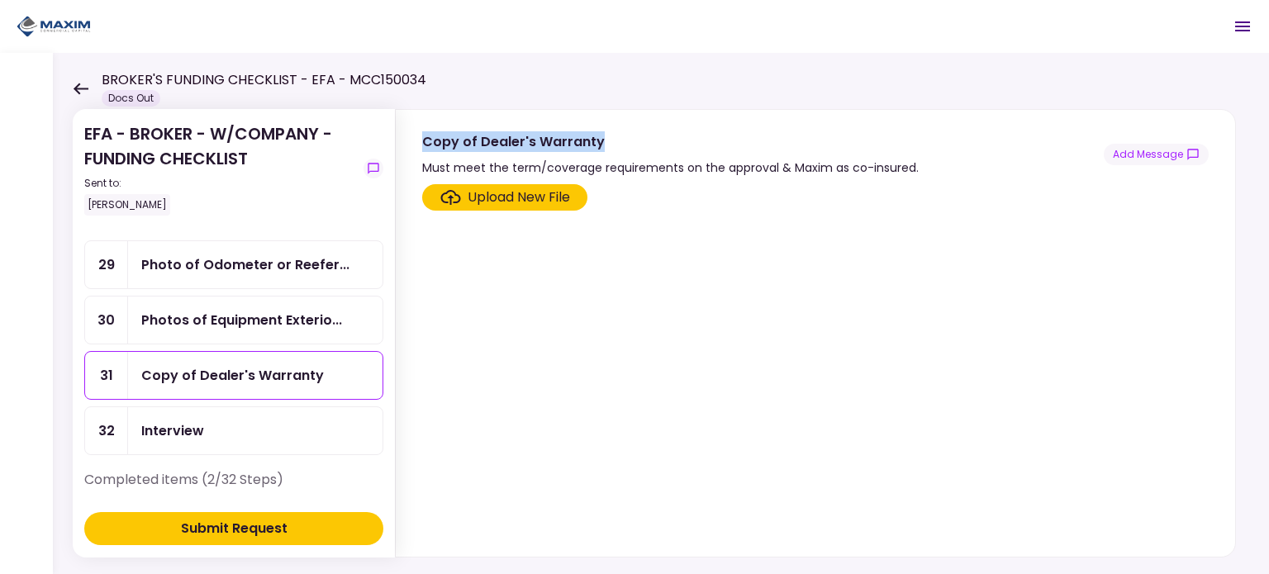
drag, startPoint x: 615, startPoint y: 149, endPoint x: 421, endPoint y: 149, distance: 193.4
click at [422, 149] on div "Copy of Dealer's Warranty" at bounding box center [670, 141] width 497 height 21
copy div "Copy of Dealer's Warranty"
